Goal: Information Seeking & Learning: Learn about a topic

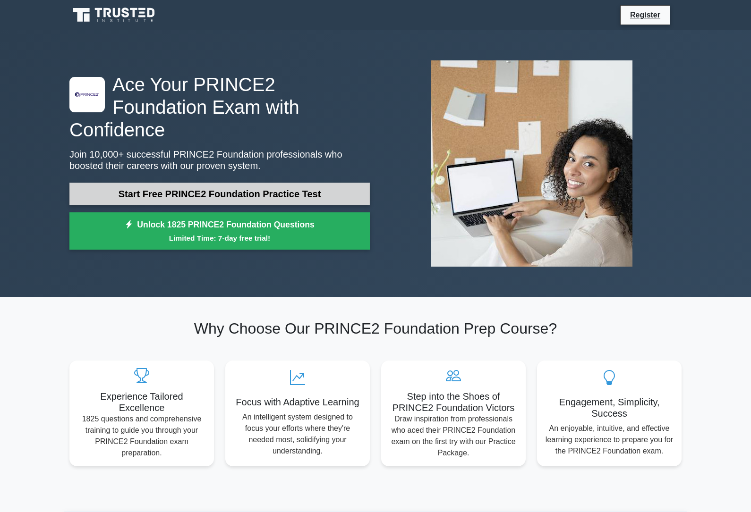
click at [226, 192] on link "Start Free PRINCE2 Foundation Practice Test" at bounding box center [219, 194] width 300 height 23
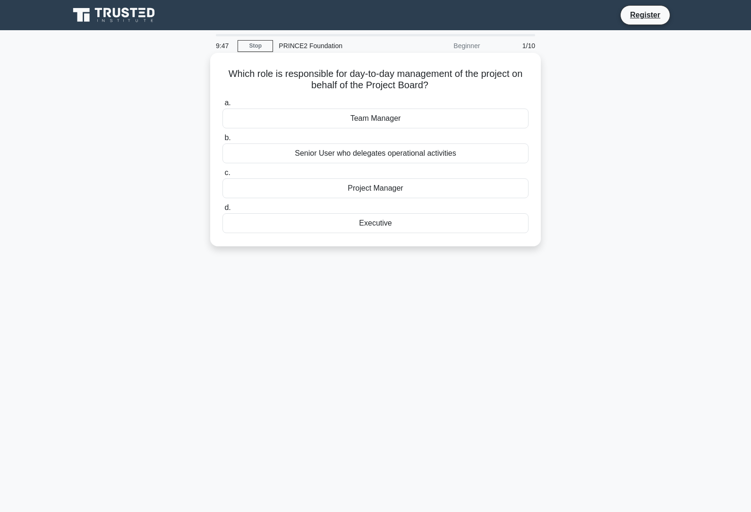
click at [311, 193] on div "Project Manager" at bounding box center [375, 189] width 306 height 20
click at [222, 176] on input "c. Project Manager" at bounding box center [222, 173] width 0 height 6
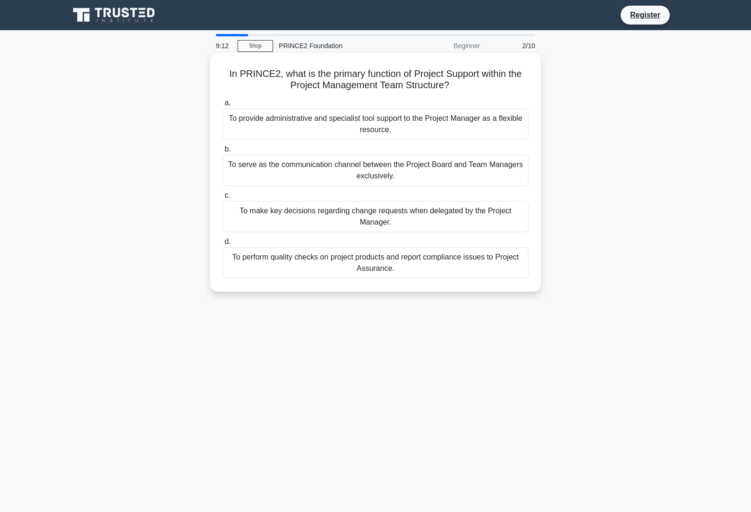
click at [296, 126] on div "To provide administrative and specialist tool support to the Project Manager as…" at bounding box center [375, 124] width 306 height 31
click at [222, 106] on input "a. To provide administrative and specialist tool support to the Project Manager…" at bounding box center [222, 103] width 0 height 6
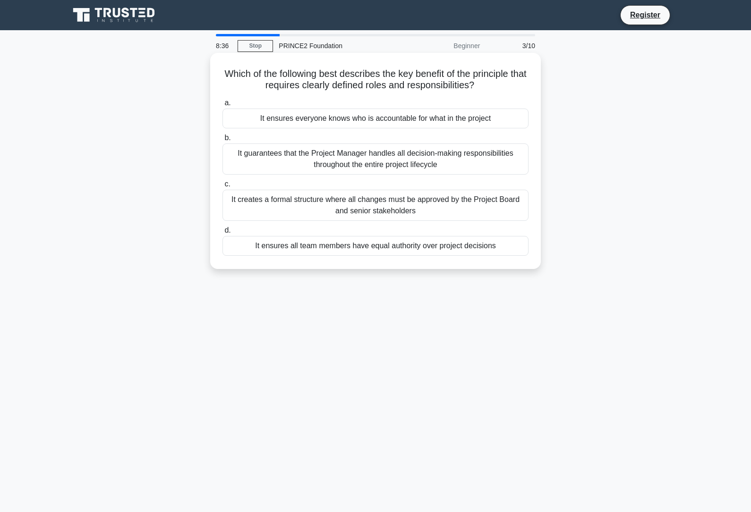
click at [347, 217] on div "It creates a formal structure where all changes must be approved by the Project…" at bounding box center [375, 205] width 306 height 31
click at [222, 188] on input "c. It creates a formal structure where all changes must be approved by the Proj…" at bounding box center [222, 184] width 0 height 6
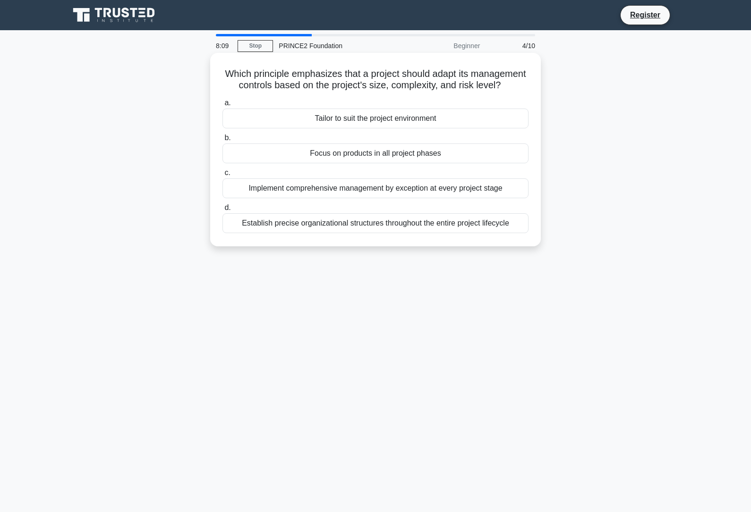
click at [314, 128] on div "Tailor to suit the project environment" at bounding box center [375, 119] width 306 height 20
click at [222, 106] on input "a. Tailor to suit the project environment" at bounding box center [222, 103] width 0 height 6
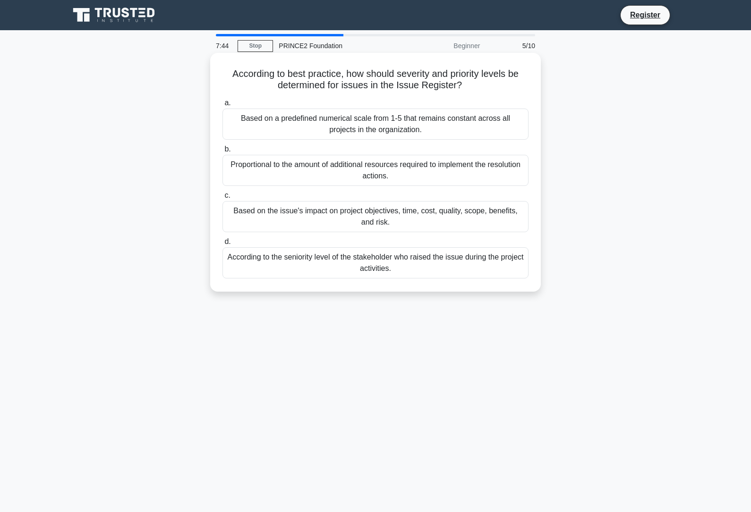
click at [363, 215] on div "Based on the issue's impact on project objectives, time, cost, quality, scope, …" at bounding box center [375, 216] width 306 height 31
click at [222, 199] on input "c. Based on the issue's impact on project objectives, time, cost, quality, scop…" at bounding box center [222, 196] width 0 height 6
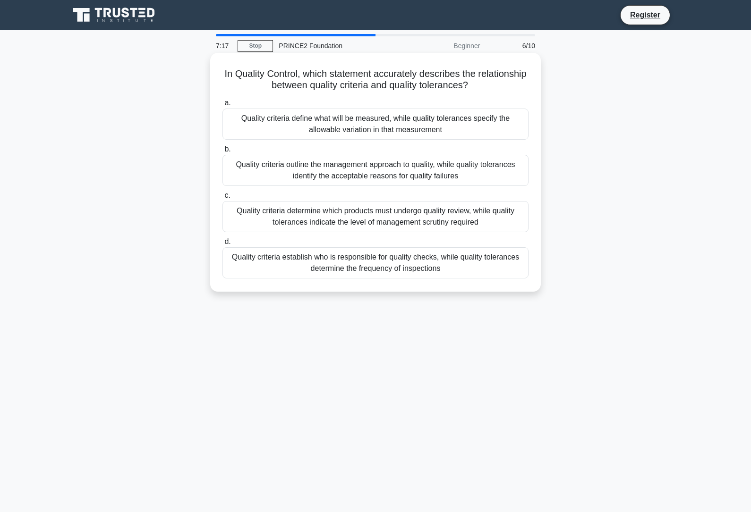
click at [304, 120] on div "Quality criteria define what will be measured, while quality tolerances specify…" at bounding box center [375, 124] width 306 height 31
click at [222, 106] on input "a. Quality criteria define what will be measured, while quality tolerances spec…" at bounding box center [222, 103] width 0 height 6
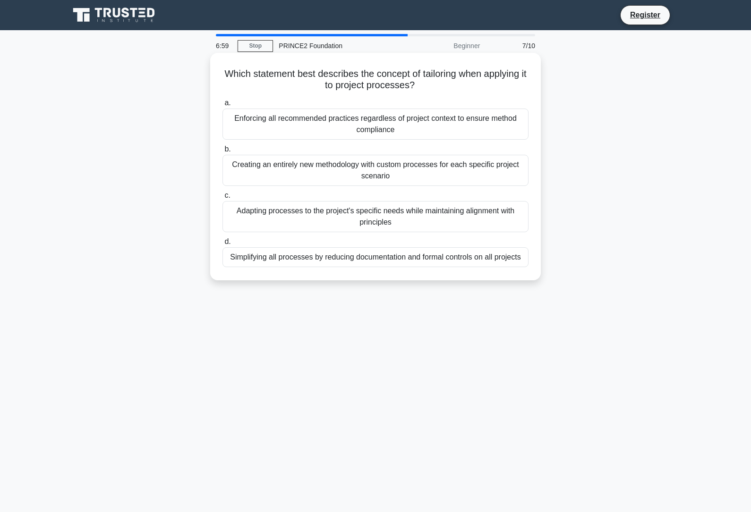
click at [374, 211] on div "Adapting processes to the project's specific needs while maintaining alignment …" at bounding box center [375, 216] width 306 height 31
click at [222, 199] on input "c. Adapting processes to the project's specific needs while maintaining alignme…" at bounding box center [222, 196] width 0 height 6
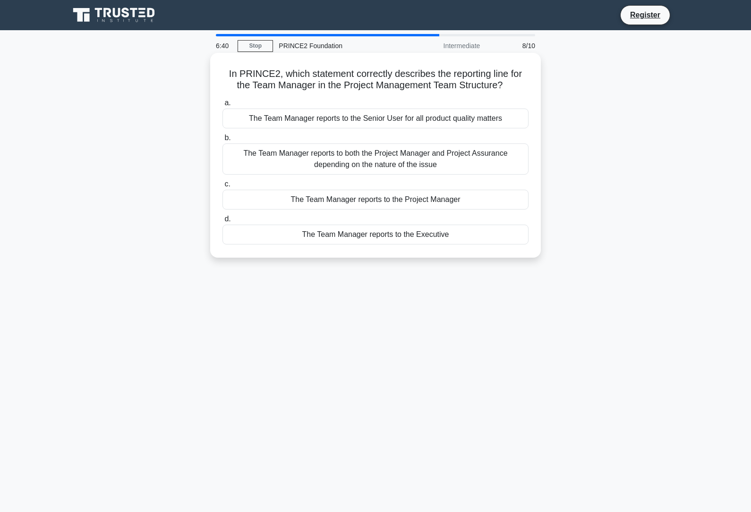
click at [377, 203] on div "The Team Manager reports to the Project Manager" at bounding box center [375, 200] width 306 height 20
click at [222, 188] on input "c. The Team Manager reports to the Project Manager" at bounding box center [222, 184] width 0 height 6
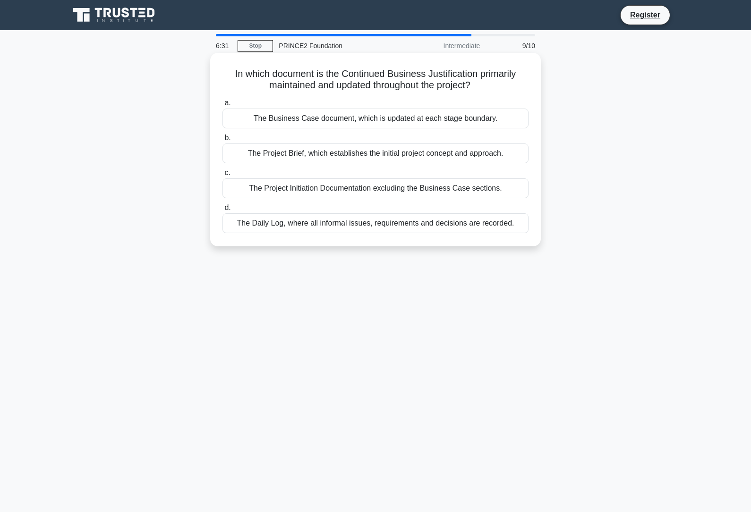
click at [280, 119] on div "The Business Case document, which is updated at each stage boundary." at bounding box center [375, 119] width 306 height 20
click at [222, 106] on input "a. The Business Case document, which is updated at each stage boundary." at bounding box center [222, 103] width 0 height 6
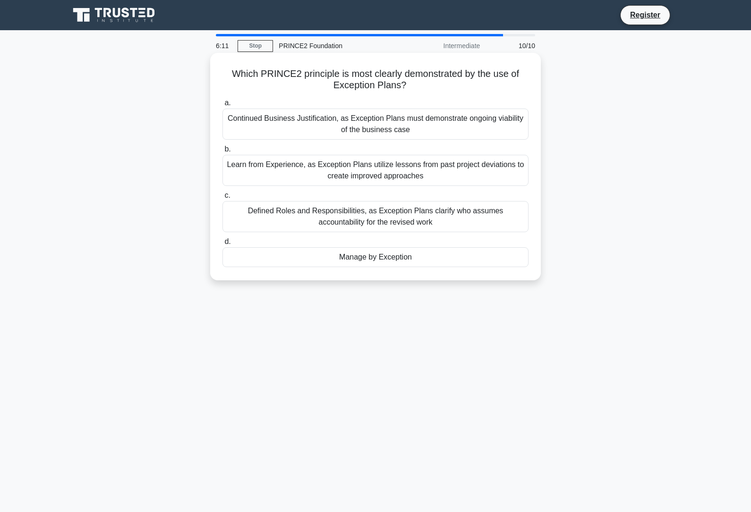
click at [390, 259] on div "Manage by Exception" at bounding box center [375, 257] width 306 height 20
click at [222, 245] on input "d. Manage by Exception" at bounding box center [222, 242] width 0 height 6
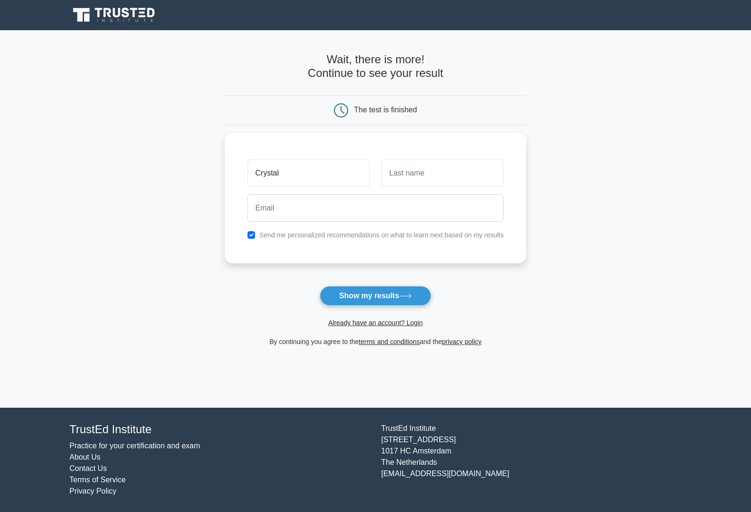
type input "Crystal"
type input "Hillier"
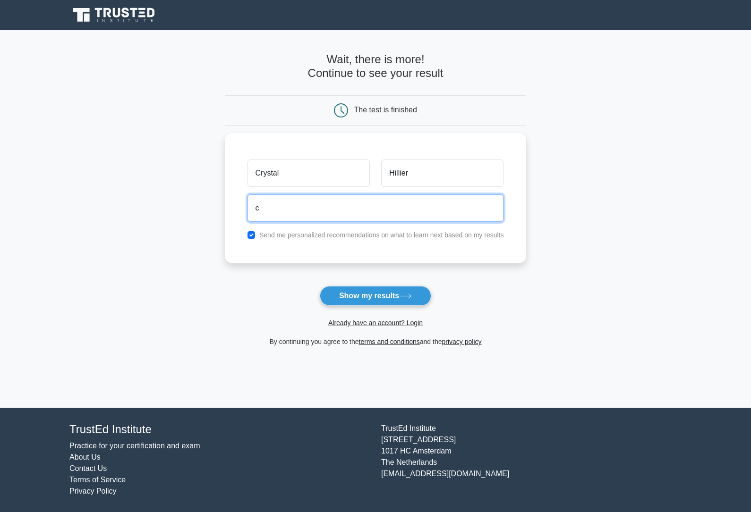
type input "cr"
type input "crystalhillier1987@gmail.com"
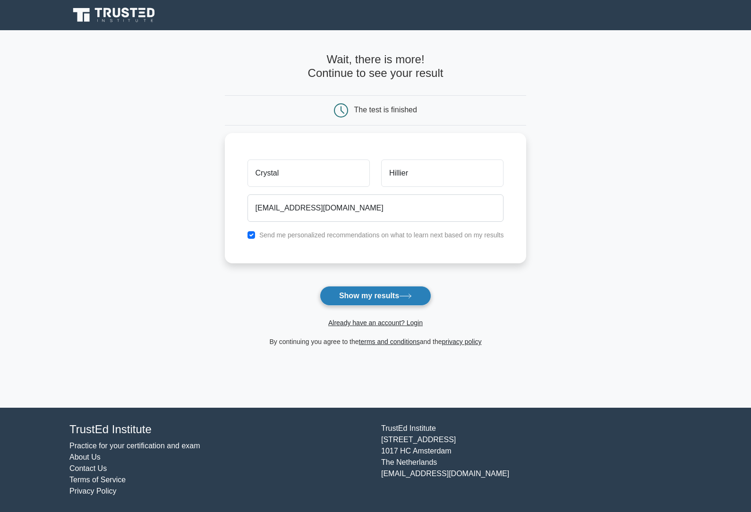
click at [400, 293] on button "Show my results" at bounding box center [375, 296] width 111 height 20
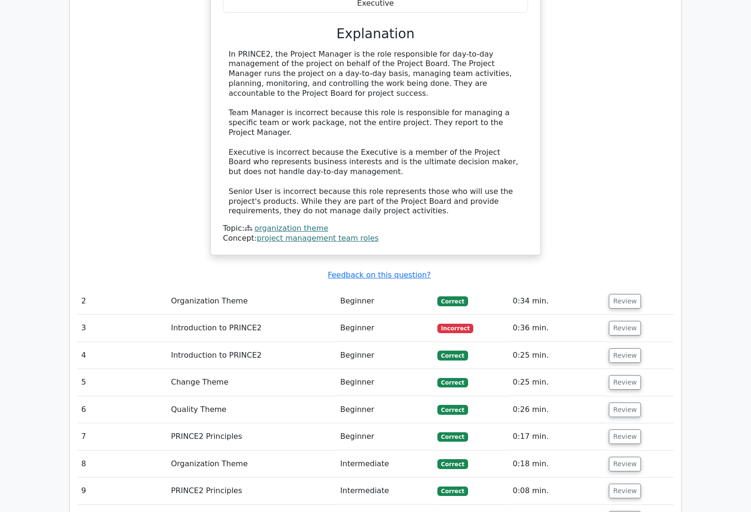
scroll to position [975, 0]
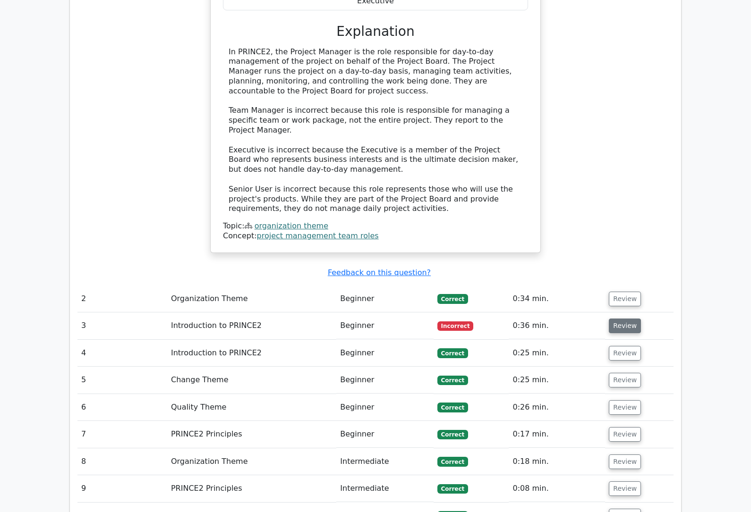
click at [621, 319] on button "Review" at bounding box center [625, 326] width 32 height 15
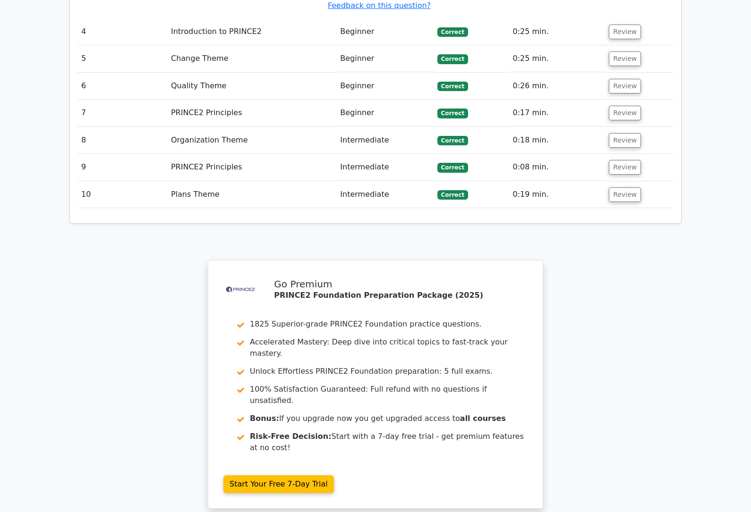
scroll to position [1769, 0]
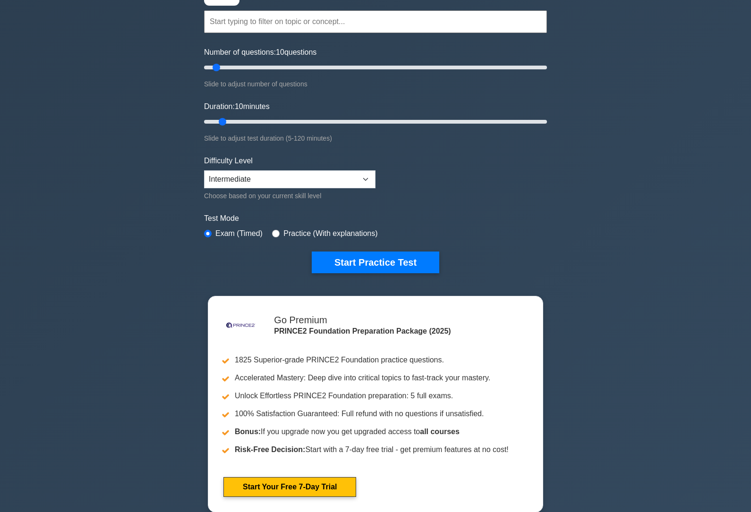
scroll to position [4, 0]
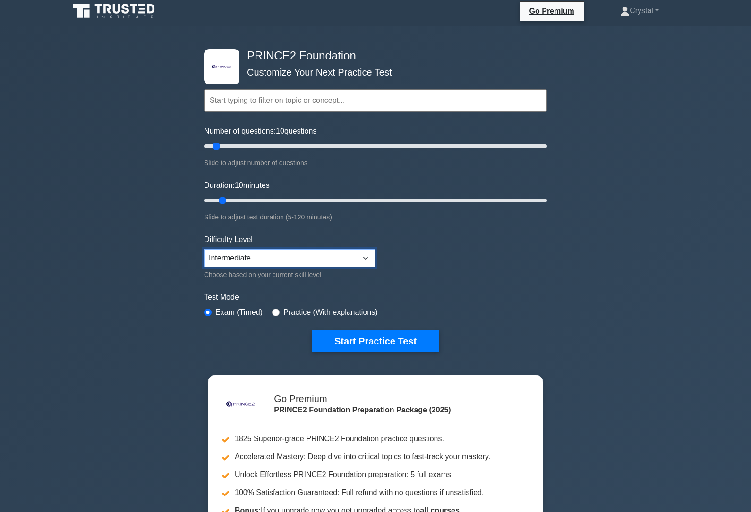
click at [314, 254] on select "Beginner Intermediate Expert" at bounding box center [289, 258] width 171 height 18
click at [386, 335] on button "Start Practice Test" at bounding box center [376, 342] width 128 height 22
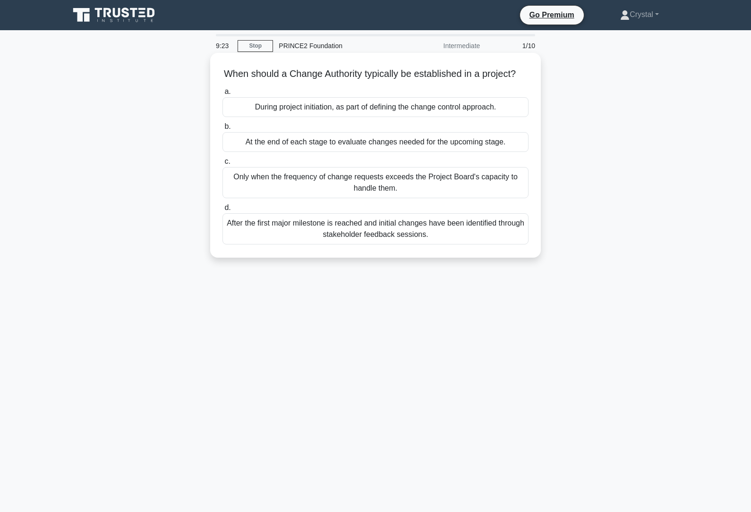
click at [443, 117] on div "During project initiation, as part of defining the change control approach." at bounding box center [375, 107] width 306 height 20
click at [222, 95] on input "a. During project initiation, as part of defining the change control approach." at bounding box center [222, 92] width 0 height 6
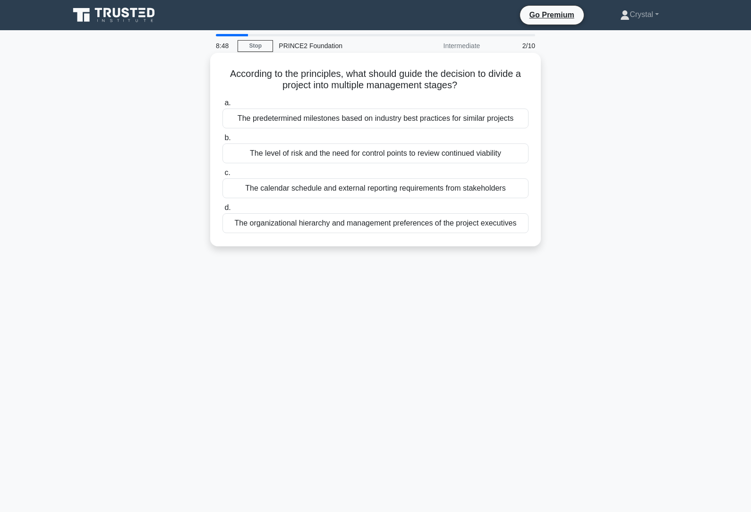
click at [401, 163] on div "The level of risk and the need for control points to review continued viability" at bounding box center [375, 154] width 306 height 20
click at [222, 141] on input "b. The level of risk and the need for control points to review continued viabil…" at bounding box center [222, 138] width 0 height 6
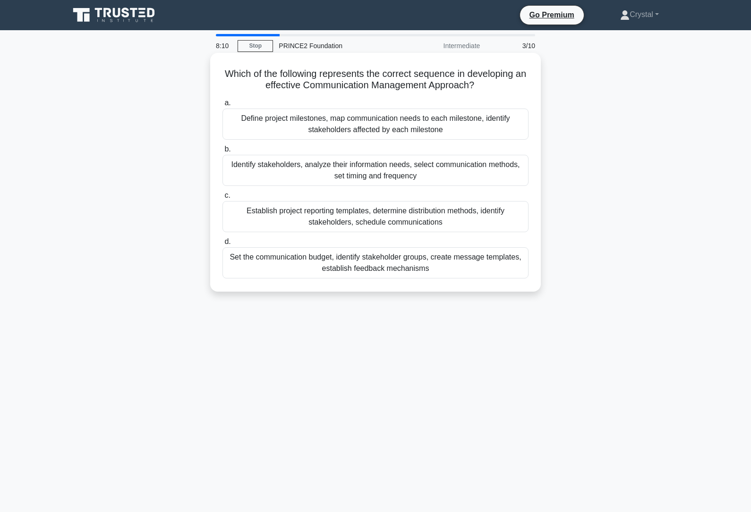
click at [394, 185] on div "Identify stakeholders, analyze their information needs, select communication me…" at bounding box center [375, 170] width 306 height 31
click at [222, 153] on input "b. Identify stakeholders, analyze their information needs, select communication…" at bounding box center [222, 149] width 0 height 6
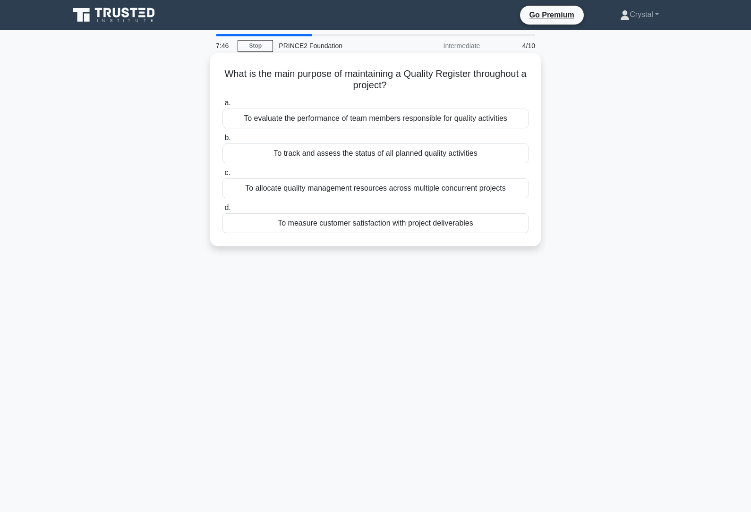
click at [359, 233] on div "To measure customer satisfaction with project deliverables" at bounding box center [375, 223] width 306 height 20
click at [222, 211] on input "d. To measure customer satisfaction with project deliverables" at bounding box center [222, 208] width 0 height 6
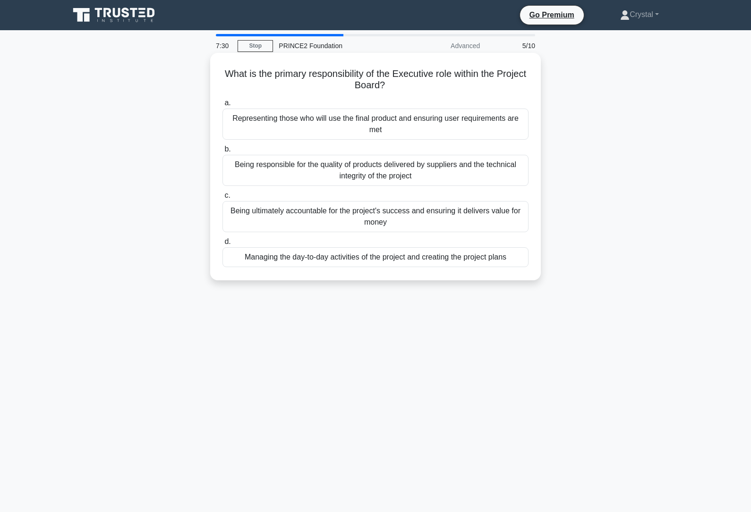
click at [404, 111] on div "Representing those who will use the final product and ensuring user requirement…" at bounding box center [375, 124] width 306 height 31
click at [222, 106] on input "a. Representing those who will use the final product and ensuring user requirem…" at bounding box center [222, 103] width 0 height 6
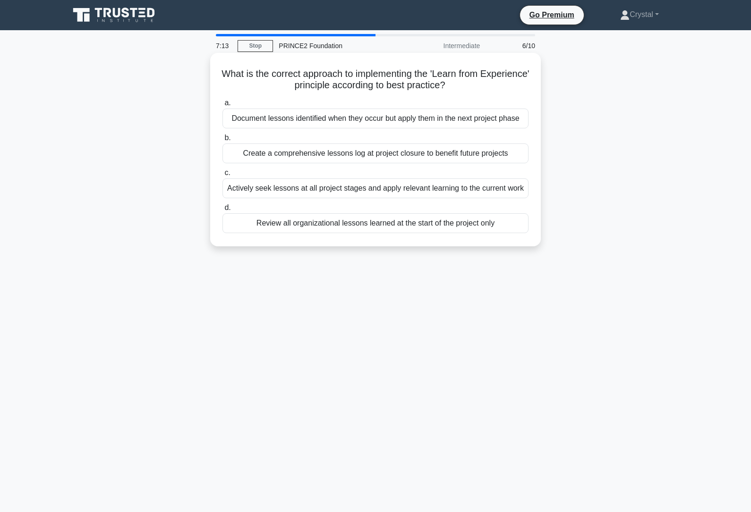
click at [351, 233] on div "Review all organizational lessons learned at the start of the project only" at bounding box center [375, 223] width 306 height 20
click at [222, 211] on input "d. Review all organizational lessons learned at the start of the project only" at bounding box center [222, 208] width 0 height 6
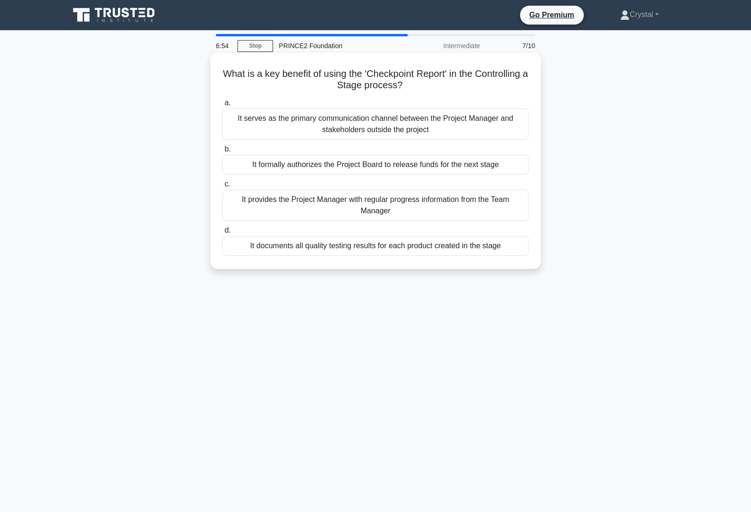
click at [389, 205] on div "It provides the Project Manager with regular progress information from the Team…" at bounding box center [375, 205] width 306 height 31
click at [222, 188] on input "c. It provides the Project Manager with regular progress information from the T…" at bounding box center [222, 184] width 0 height 6
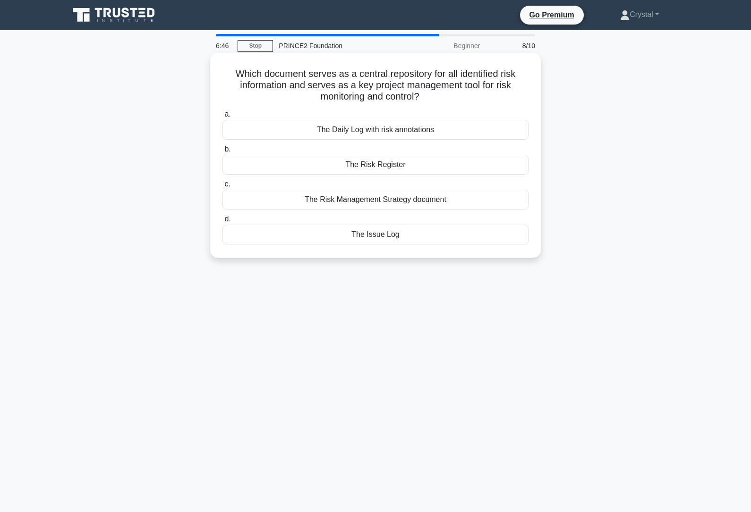
click at [384, 162] on div "The Risk Register" at bounding box center [375, 165] width 306 height 20
click at [222, 153] on input "b. The Risk Register" at bounding box center [222, 149] width 0 height 6
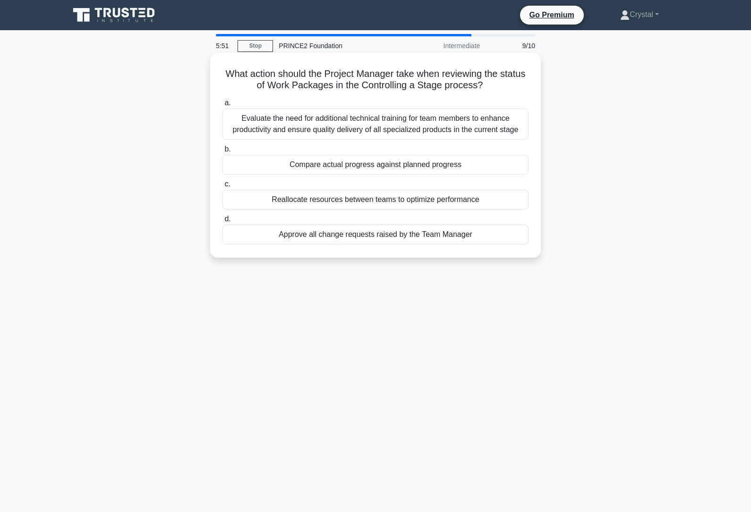
click at [419, 175] on div "Compare actual progress against planned progress" at bounding box center [375, 165] width 306 height 20
click at [222, 153] on input "b. Compare actual progress against planned progress" at bounding box center [222, 149] width 0 height 6
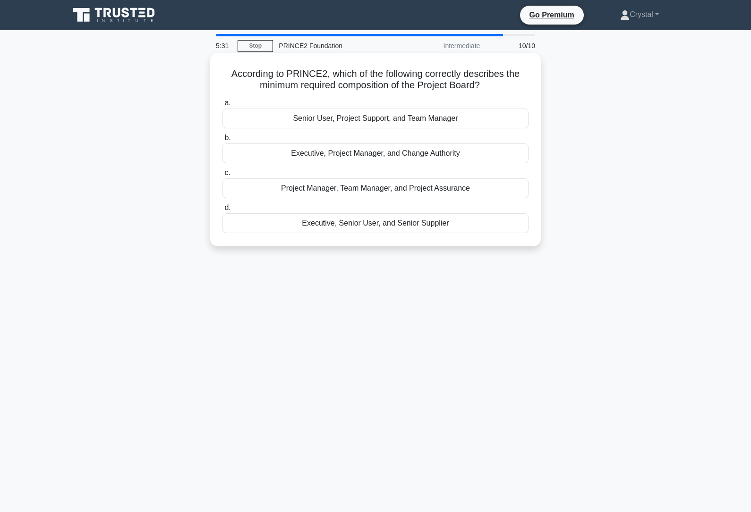
click at [383, 223] on div "Executive, Senior User, and Senior Supplier" at bounding box center [375, 223] width 306 height 20
click at [222, 211] on input "d. Executive, Senior User, and Senior Supplier" at bounding box center [222, 208] width 0 height 6
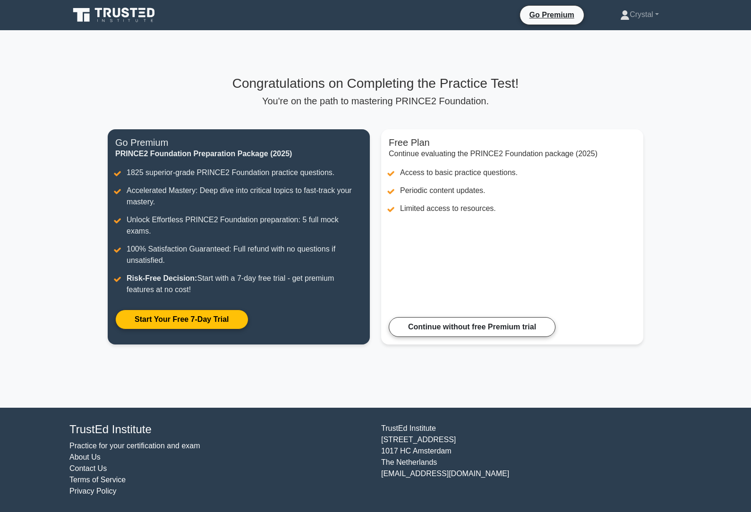
scroll to position [30, 0]
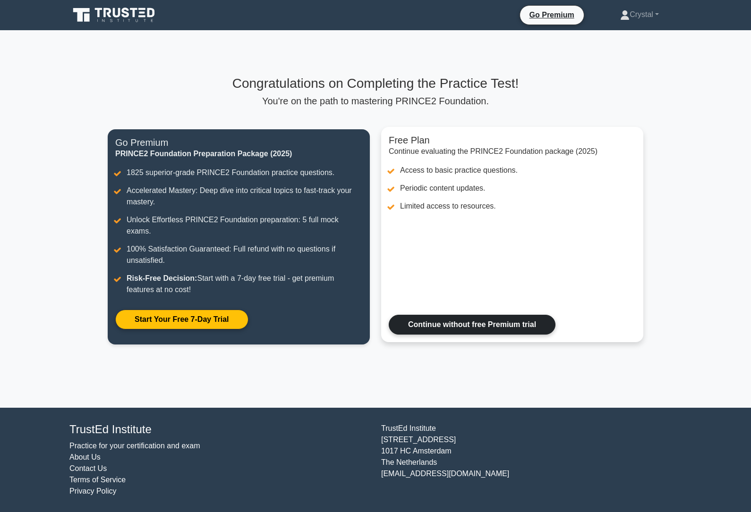
click at [530, 315] on link "Continue without free Premium trial" at bounding box center [472, 325] width 167 height 20
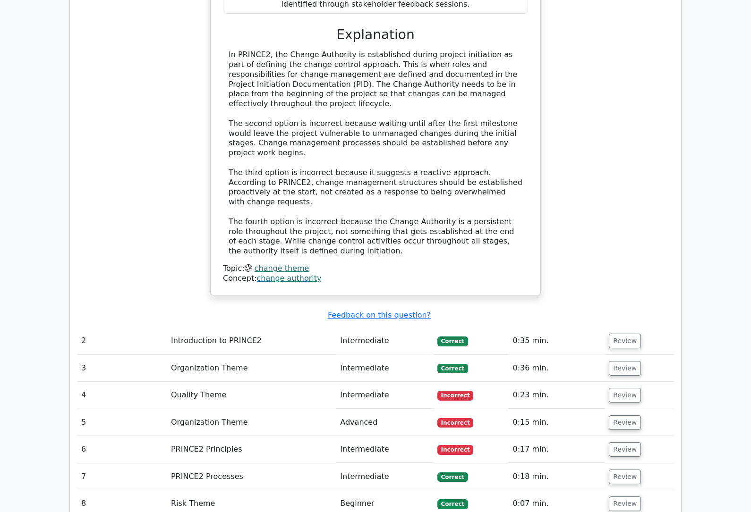
scroll to position [1019, 0]
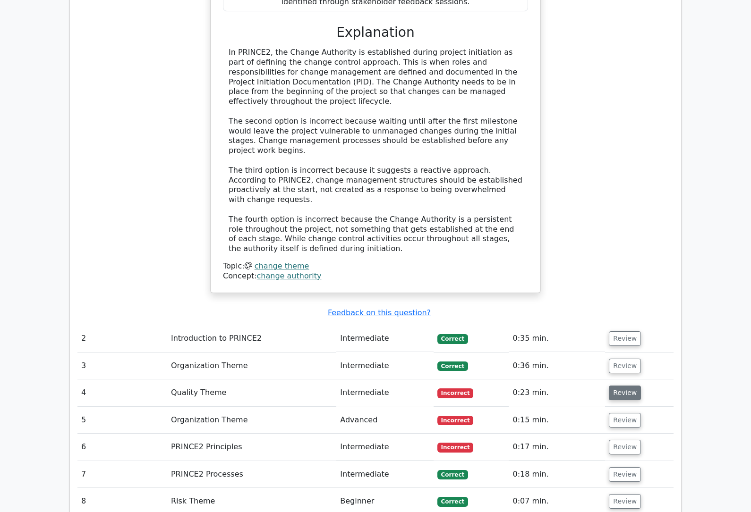
click at [622, 386] on button "Review" at bounding box center [625, 393] width 32 height 15
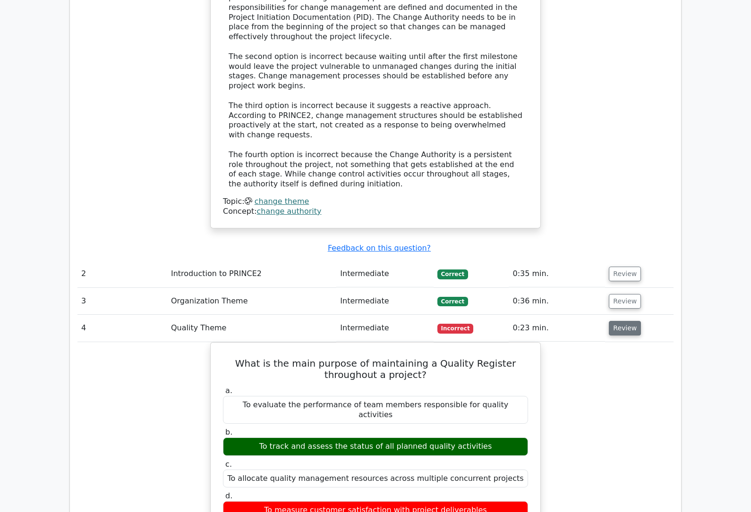
scroll to position [1084, 0]
click at [623, 321] on button "Review" at bounding box center [625, 328] width 32 height 15
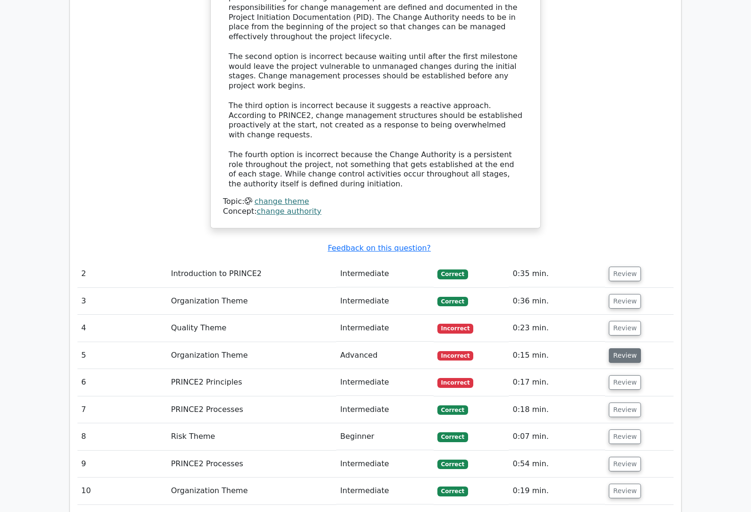
click at [622, 349] on button "Review" at bounding box center [625, 356] width 32 height 15
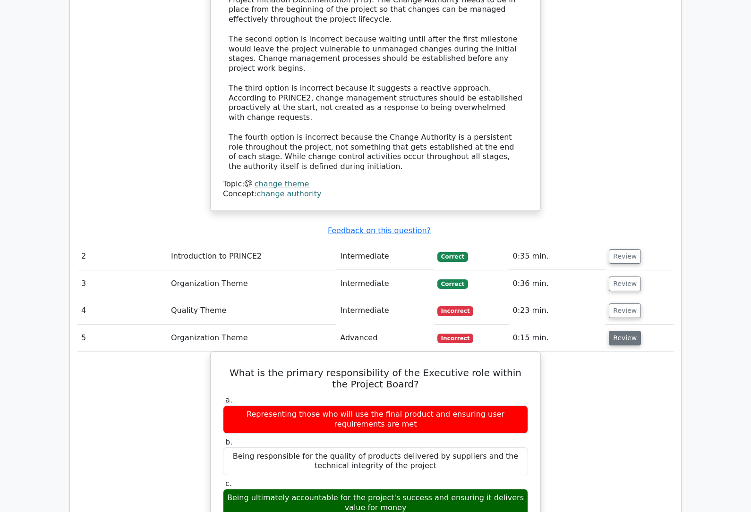
scroll to position [1101, 0]
click at [615, 331] on button "Review" at bounding box center [625, 338] width 32 height 15
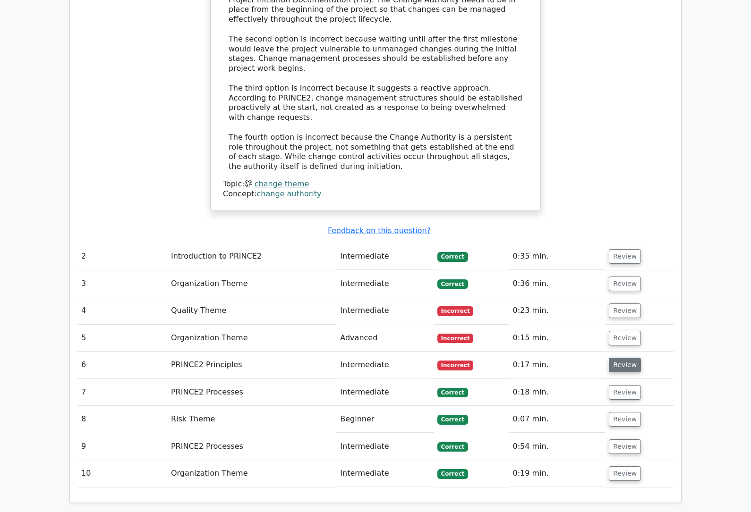
click at [625, 358] on button "Review" at bounding box center [625, 365] width 32 height 15
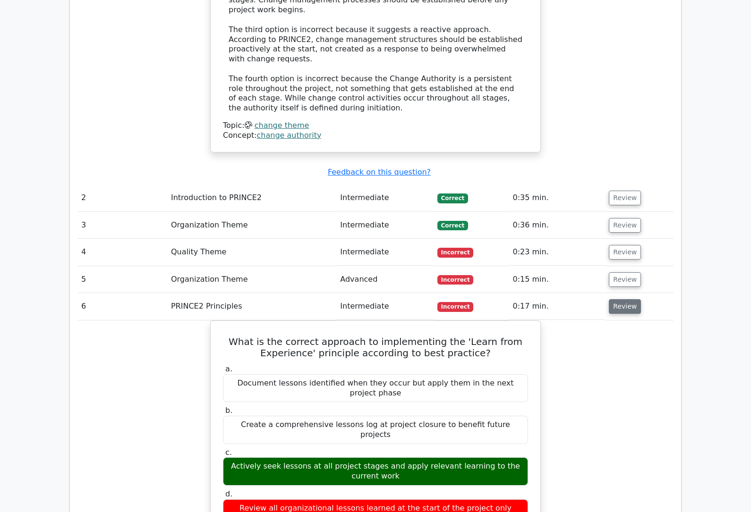
scroll to position [1160, 0]
click at [626, 299] on button "Review" at bounding box center [625, 306] width 32 height 15
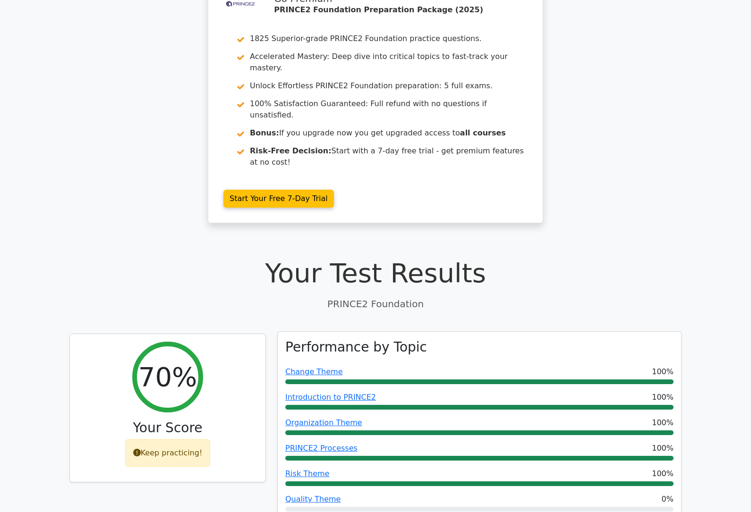
scroll to position [0, 0]
